Goal: Task Accomplishment & Management: Complete application form

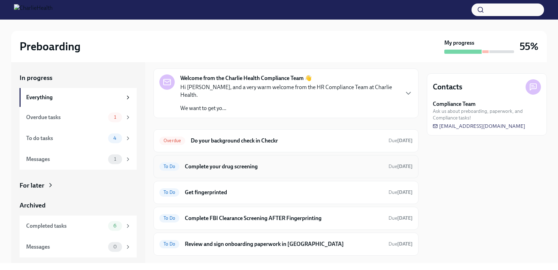
scroll to position [27, 0]
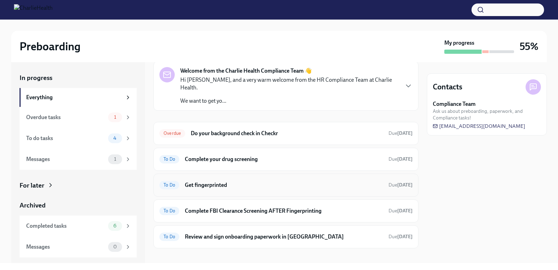
click at [253, 181] on h6 "Get fingerprinted" at bounding box center [284, 185] width 198 height 8
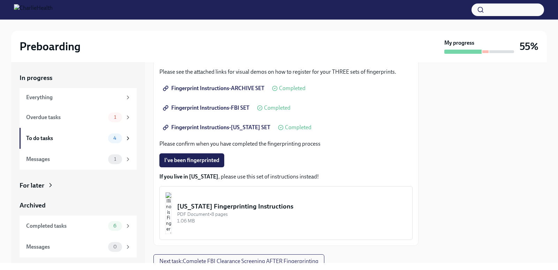
scroll to position [139, 0]
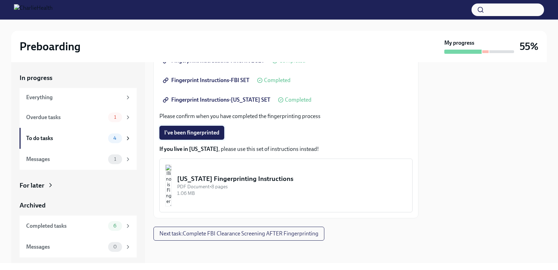
click at [209, 130] on span "I've been fingerprinted" at bounding box center [191, 132] width 55 height 7
click at [98, 136] on div "To do tasks" at bounding box center [65, 138] width 79 height 8
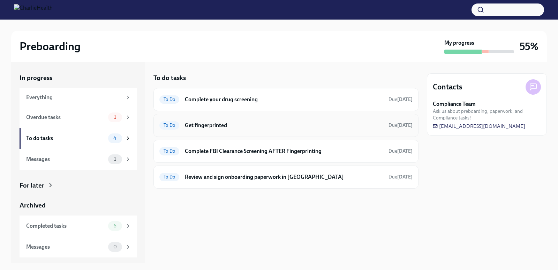
click at [246, 129] on div "To Do Get fingerprinted Due [DATE]" at bounding box center [285, 125] width 253 height 11
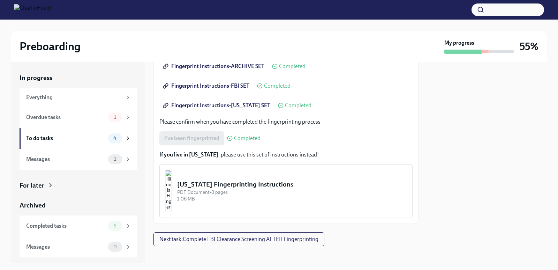
scroll to position [139, 0]
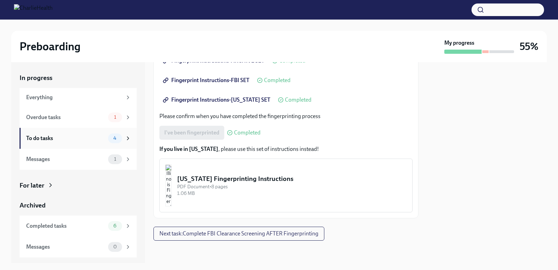
click at [95, 139] on div "To do tasks" at bounding box center [65, 138] width 79 height 8
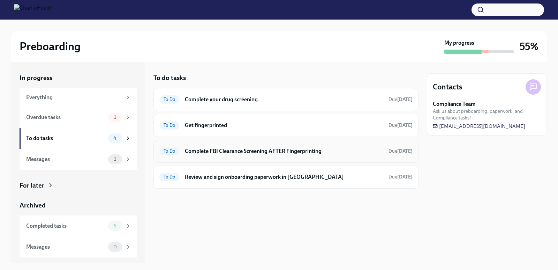
click at [308, 154] on h6 "Complete FBI Clearance Screening AFTER Fingerprinting" at bounding box center [284, 151] width 198 height 8
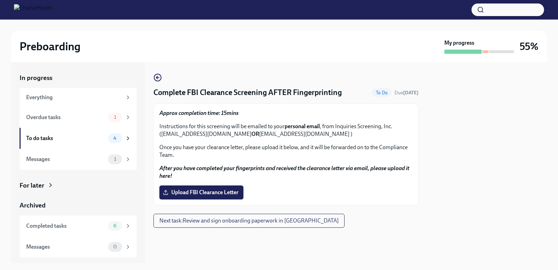
click at [221, 190] on span "Upload FBI Clearance Letter" at bounding box center [201, 192] width 74 height 7
click at [0, 0] on input "Upload FBI Clearance Letter" at bounding box center [0, 0] width 0 height 0
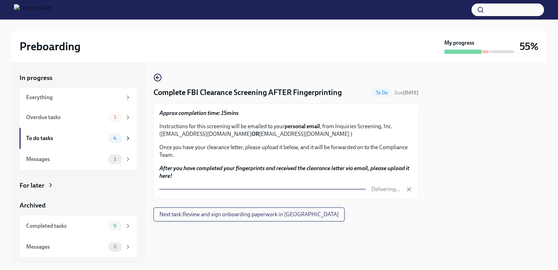
click at [279, 211] on span "Next task : Review and sign onboarding paperwork in [GEOGRAPHIC_DATA]" at bounding box center [248, 214] width 179 height 7
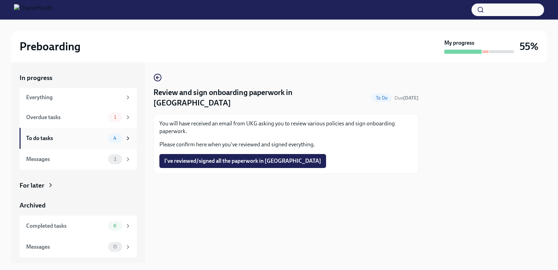
click at [99, 143] on div "To do tasks 4" at bounding box center [78, 138] width 105 height 10
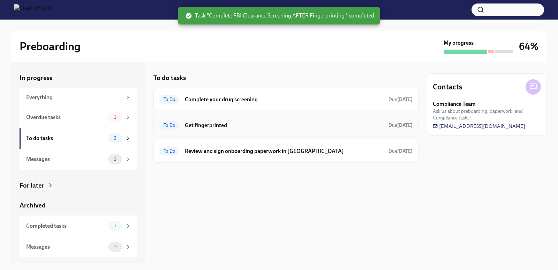
click at [255, 130] on div "To Do Get fingerprinted Due [DATE]" at bounding box center [285, 125] width 253 height 11
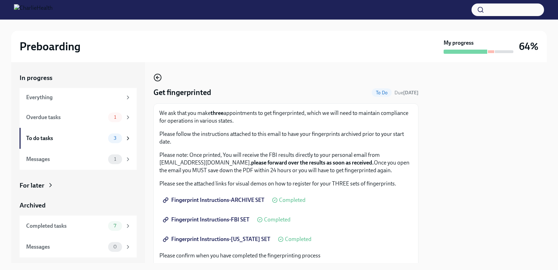
click at [156, 75] on icon "button" at bounding box center [157, 77] width 8 height 8
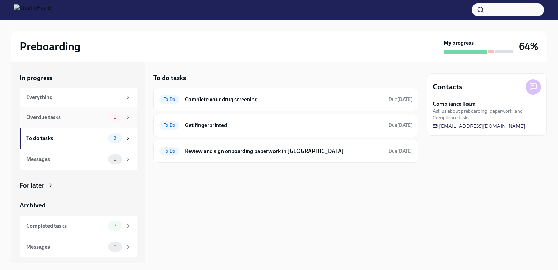
click at [126, 117] on icon at bounding box center [128, 117] width 6 height 6
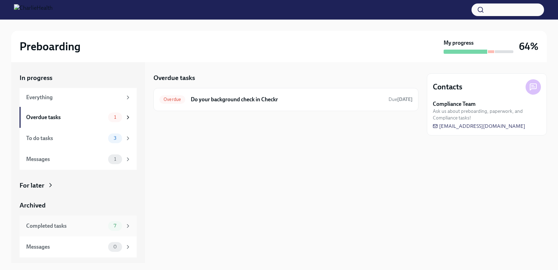
click at [85, 225] on div "Completed tasks" at bounding box center [65, 226] width 79 height 8
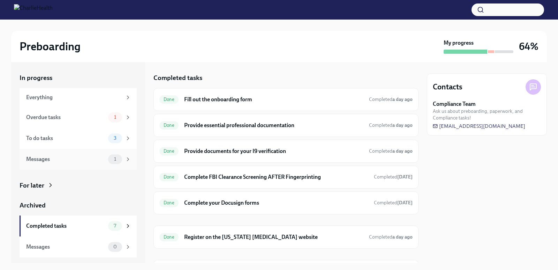
click at [62, 159] on div "Messages" at bounding box center [65, 159] width 79 height 8
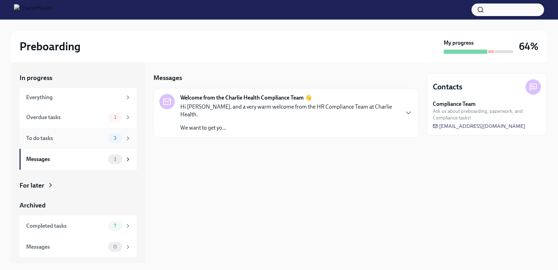
click at [74, 142] on div "To do tasks" at bounding box center [65, 138] width 79 height 8
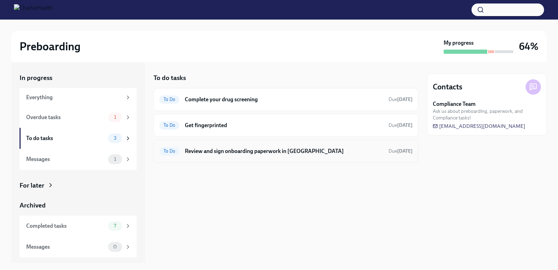
click at [204, 152] on h6 "Review and sign onboarding paperwork in [GEOGRAPHIC_DATA]" at bounding box center [284, 151] width 198 height 8
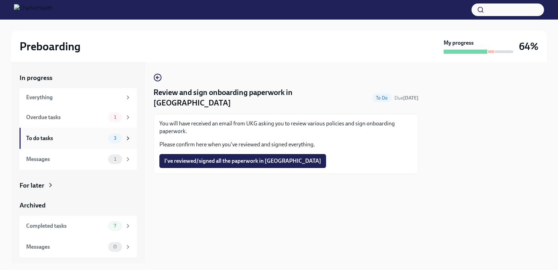
click at [83, 142] on div "To do tasks" at bounding box center [65, 138] width 79 height 8
